Goal: Task Accomplishment & Management: Manage account settings

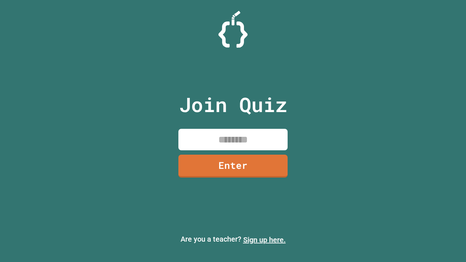
click at [264, 240] on link "Sign up here." at bounding box center [264, 239] width 43 height 9
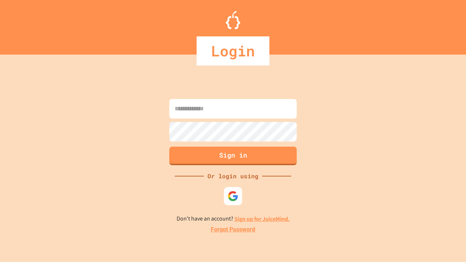
click at [233, 230] on link "Forgot Password" at bounding box center [233, 229] width 44 height 9
